Goal: Transaction & Acquisition: Purchase product/service

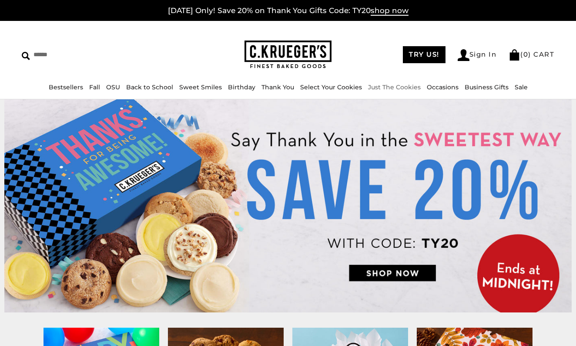
click at [382, 90] on link "Just The Cookies" at bounding box center [394, 87] width 53 height 8
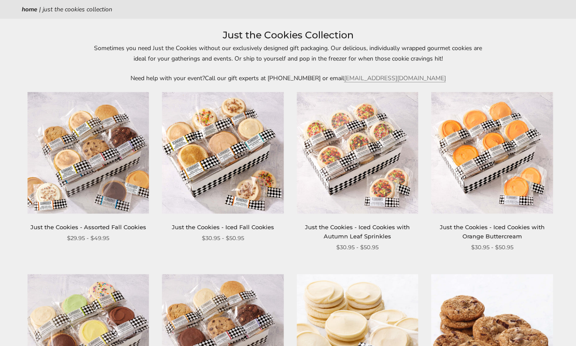
scroll to position [93, 0]
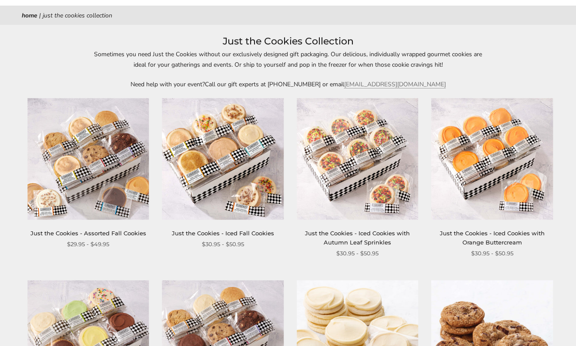
click at [243, 146] on img at bounding box center [222, 158] width 121 height 121
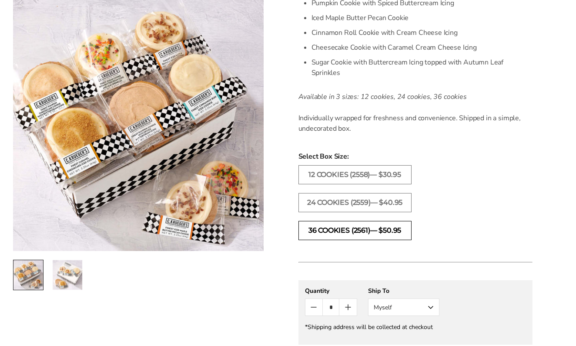
scroll to position [351, 0]
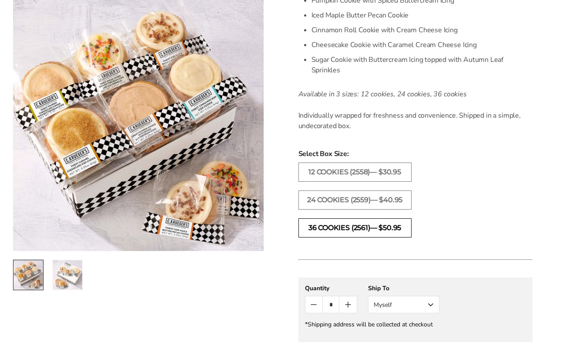
click at [375, 237] on label "36 COOKIES (2561)— $50.95" at bounding box center [355, 227] width 113 height 19
click at [347, 237] on label "36 COOKIES (2561)— $50.95" at bounding box center [355, 227] width 113 height 19
click at [376, 237] on label "36 COOKIES (2561)— $50.95" at bounding box center [355, 227] width 113 height 19
click at [352, 309] on icon "Count plus" at bounding box center [348, 304] width 10 height 10
type input "*"
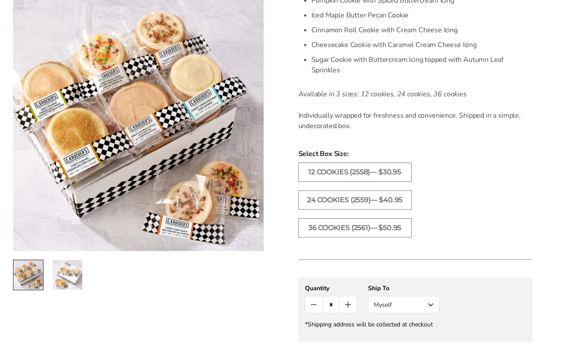
click at [504, 277] on form "C.KRUEGER'S Just the Cookies - Iced Fall Cookies SKU: 2561 $50.95 / Sometimes y…" at bounding box center [416, 134] width 234 height 695
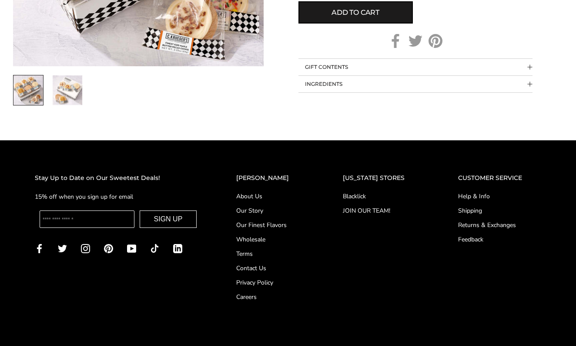
scroll to position [746, 0]
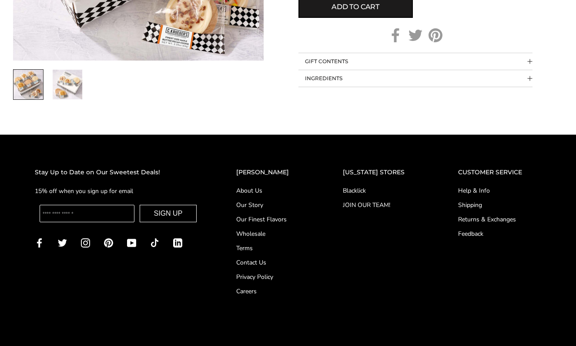
click at [268, 238] on link "Wholesale" at bounding box center [272, 233] width 72 height 9
click at [372, 193] on link "Blacklick" at bounding box center [383, 190] width 81 height 9
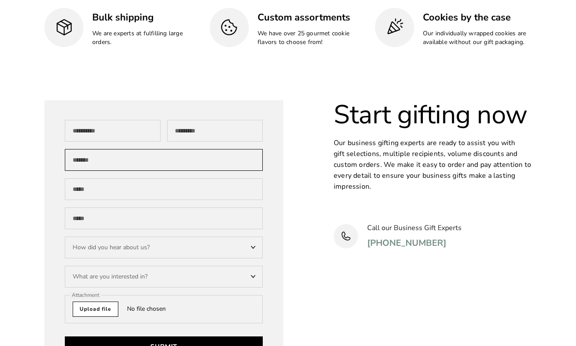
click at [252, 149] on input "Company" at bounding box center [164, 160] width 198 height 22
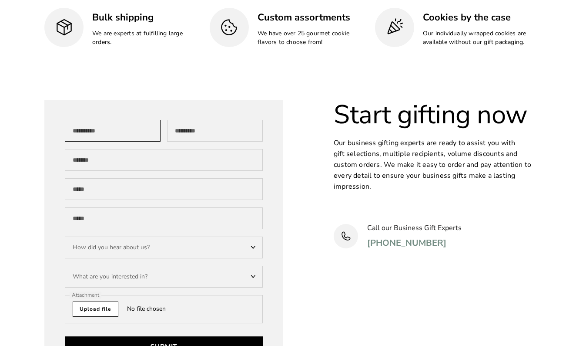
click at [129, 120] on input "First Name" at bounding box center [113, 131] width 96 height 22
click at [193, 236] on div "How did you hear about us?" at bounding box center [164, 247] width 198 height 22
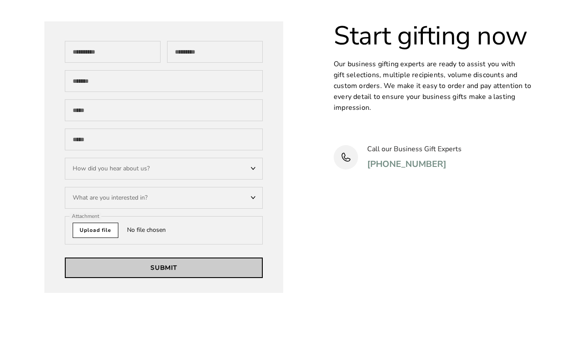
scroll to position [2743, 0]
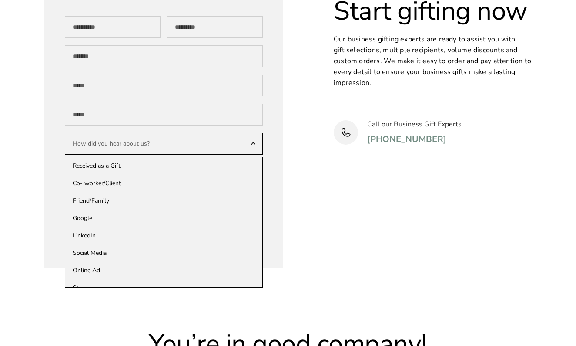
click at [422, 152] on div "Start gifting now Our business gifting experts are ready to assist you with gif…" at bounding box center [433, 133] width 198 height 272
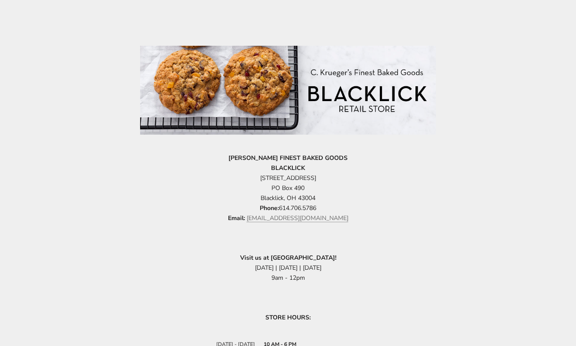
scroll to position [182, 0]
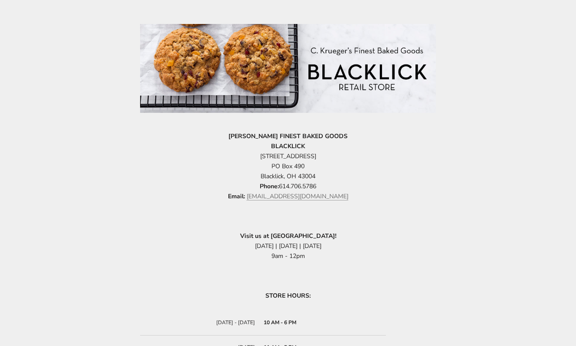
click at [346, 258] on p "Visit us at Dublin Bridge Park Market! August 23rd | September 6th | September …" at bounding box center [288, 246] width 296 height 30
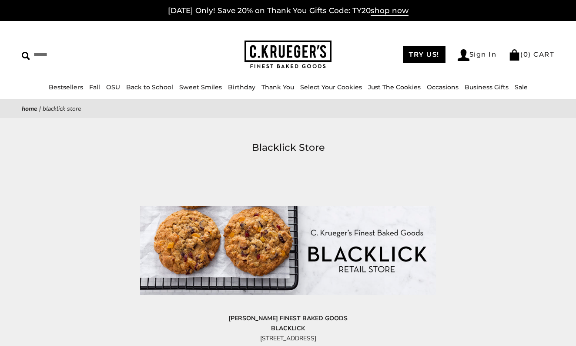
scroll to position [0, 0]
click at [103, 81] on div "****** TRY US! Sign In ( 0 ) CART ( 0 ) CART Bestsellers Fall NEW! Cozy Autumn …" at bounding box center [288, 60] width 576 height 78
click at [100, 83] on li "Fall NEW! Cozy Autumn Fall Celebration Watercolor Pumpkin Fall Plaid ALL Fall G…" at bounding box center [94, 87] width 11 height 10
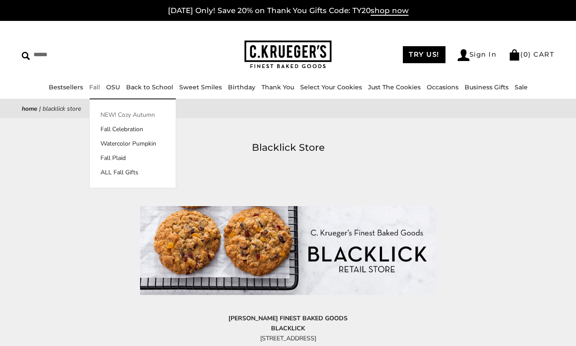
click at [110, 116] on link "NEW! Cozy Autumn" at bounding box center [133, 114] width 86 height 9
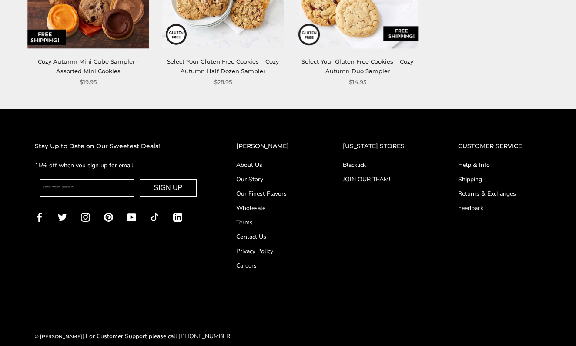
scroll to position [772, 0]
